Goal: Find contact information: Find contact information

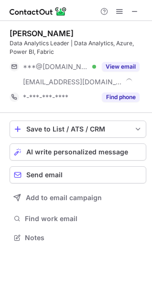
scroll to position [231, 152]
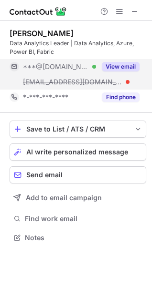
click at [126, 66] on button "View email" at bounding box center [121, 67] width 38 height 10
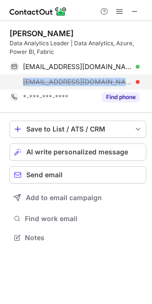
drag, startPoint x: 110, startPoint y: 82, endPoint x: 20, endPoint y: 88, distance: 90.8
click at [20, 88] on div "abhishek.k@mvtransit.com" at bounding box center [75, 81] width 130 height 15
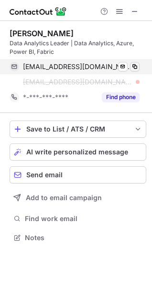
click at [139, 65] on div "abkaranam@gmail.com Verified Send email Copy" at bounding box center [75, 66] width 130 height 15
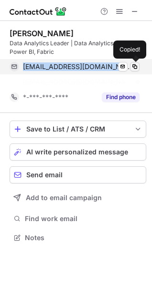
scroll to position [216, 152]
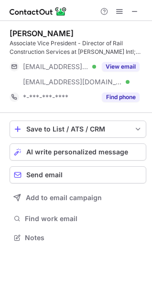
scroll to position [231, 152]
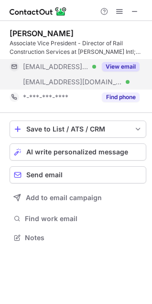
click at [132, 67] on button "View email" at bounding box center [121, 67] width 38 height 10
click at [96, 67] on div "***@mbakercorp.com Verified" at bounding box center [59, 66] width 73 height 9
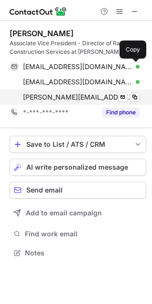
scroll to position [246, 152]
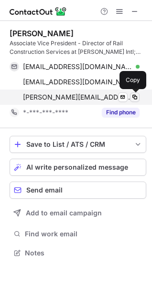
click at [138, 97] on button at bounding box center [135, 97] width 10 height 10
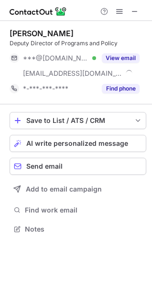
scroll to position [223, 152]
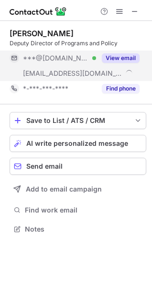
click at [129, 56] on button "View email" at bounding box center [121, 58] width 38 height 10
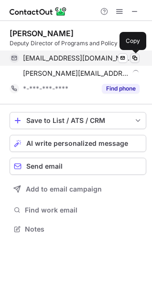
click at [138, 56] on button at bounding box center [135, 58] width 10 height 10
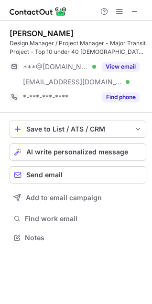
scroll to position [231, 152]
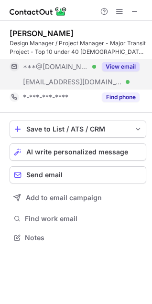
click at [127, 64] on button "View email" at bounding box center [121, 67] width 38 height 10
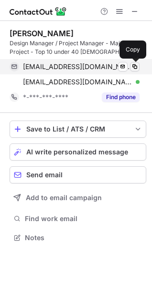
click at [138, 64] on button at bounding box center [135, 67] width 10 height 10
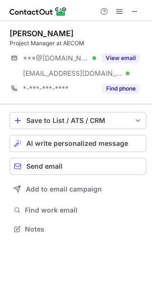
scroll to position [223, 152]
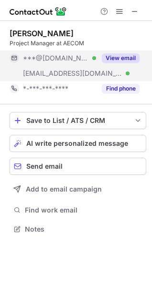
click at [110, 56] on button "View email" at bounding box center [121, 58] width 38 height 10
click at [123, 60] on button "View email" at bounding box center [121, 58] width 38 height 10
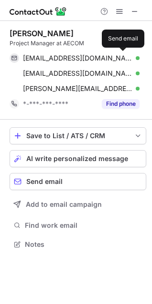
scroll to position [238, 152]
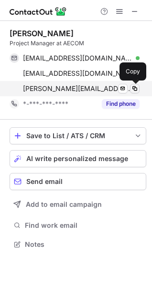
click at [134, 90] on span at bounding box center [135, 89] width 8 height 8
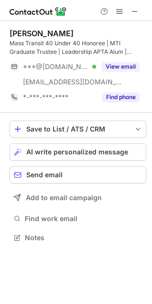
scroll to position [231, 152]
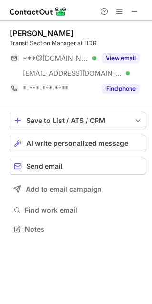
scroll to position [223, 152]
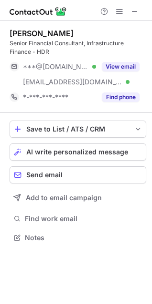
scroll to position [231, 152]
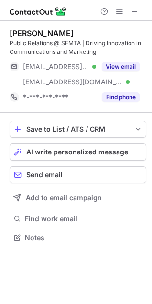
scroll to position [231, 152]
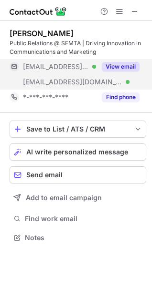
click at [122, 63] on button "View email" at bounding box center [121, 67] width 38 height 10
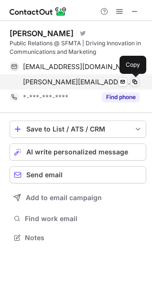
click at [133, 85] on span at bounding box center [135, 82] width 8 height 8
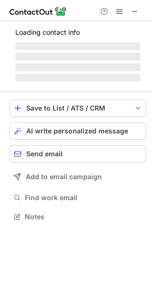
scroll to position [207, 152]
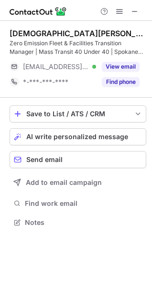
scroll to position [216, 152]
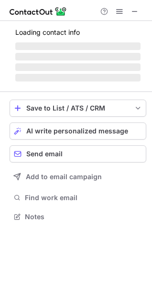
scroll to position [231, 152]
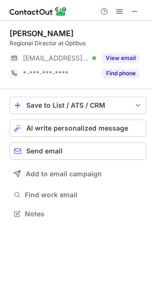
scroll to position [207, 152]
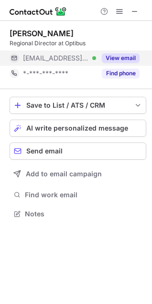
click at [112, 53] on div "View email" at bounding box center [117, 58] width 43 height 15
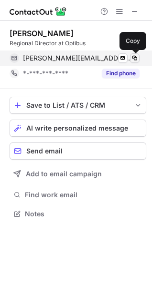
click at [133, 58] on span at bounding box center [135, 58] width 8 height 8
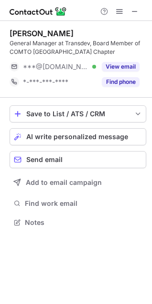
scroll to position [216, 152]
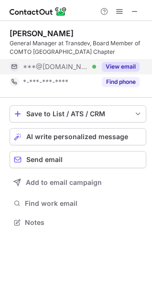
click at [119, 68] on button "View email" at bounding box center [121, 67] width 38 height 10
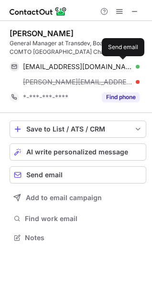
scroll to position [231, 152]
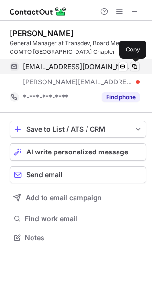
click at [136, 70] on span at bounding box center [135, 67] width 8 height 8
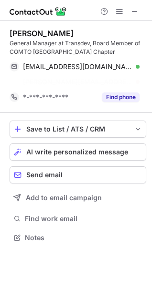
scroll to position [216, 152]
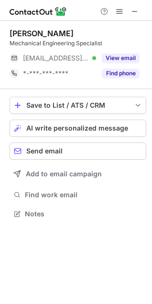
scroll to position [207, 152]
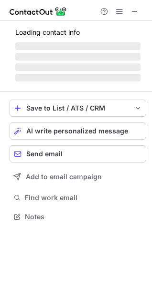
scroll to position [216, 152]
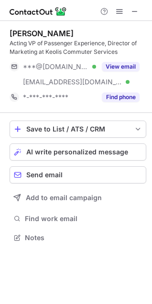
scroll to position [231, 152]
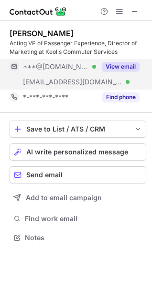
click at [129, 64] on button "View email" at bounding box center [121, 67] width 38 height 10
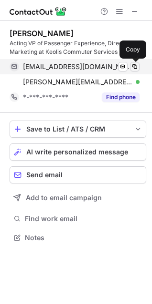
click at [135, 62] on button at bounding box center [135, 67] width 10 height 10
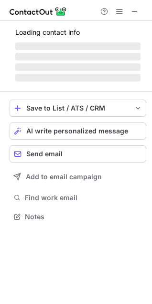
scroll to position [253, 152]
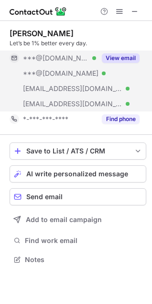
click at [123, 56] on button "View email" at bounding box center [121, 58] width 38 height 10
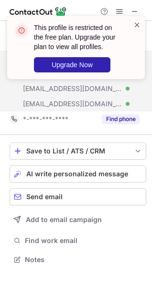
click at [137, 25] on span at bounding box center [137, 25] width 8 height 10
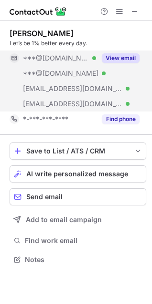
click at [132, 55] on button "View email" at bounding box center [121, 58] width 38 height 10
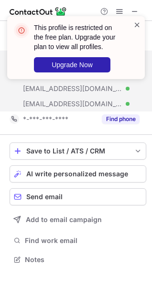
click at [135, 23] on span at bounding box center [137, 25] width 8 height 10
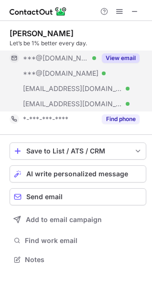
click at [124, 55] on button "View email" at bounding box center [121, 58] width 38 height 10
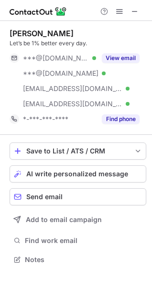
click at [118, 62] on div "This profile is restricted on the free plan. Upgrade your plan to view all prof…" at bounding box center [74, 44] width 88 height 50
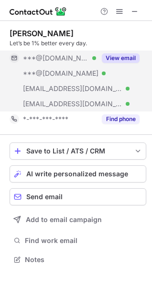
click at [120, 55] on button "View email" at bounding box center [121, 58] width 38 height 10
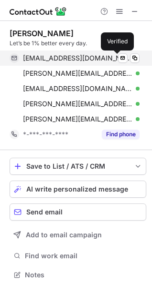
scroll to position [268, 152]
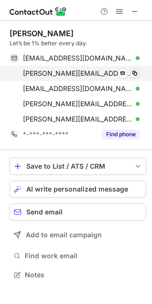
click at [138, 71] on button at bounding box center [135, 74] width 10 height 10
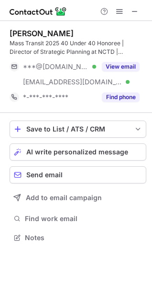
scroll to position [231, 152]
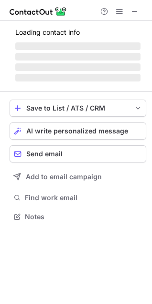
scroll to position [223, 152]
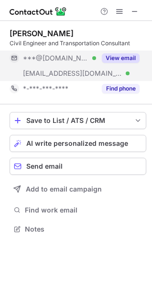
click at [126, 58] on button "View email" at bounding box center [121, 58] width 38 height 10
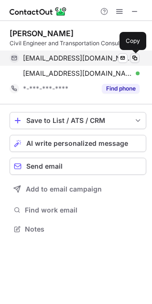
click at [135, 58] on span at bounding box center [135, 58] width 8 height 8
